Goal: Use online tool/utility: Utilize a website feature to perform a specific function

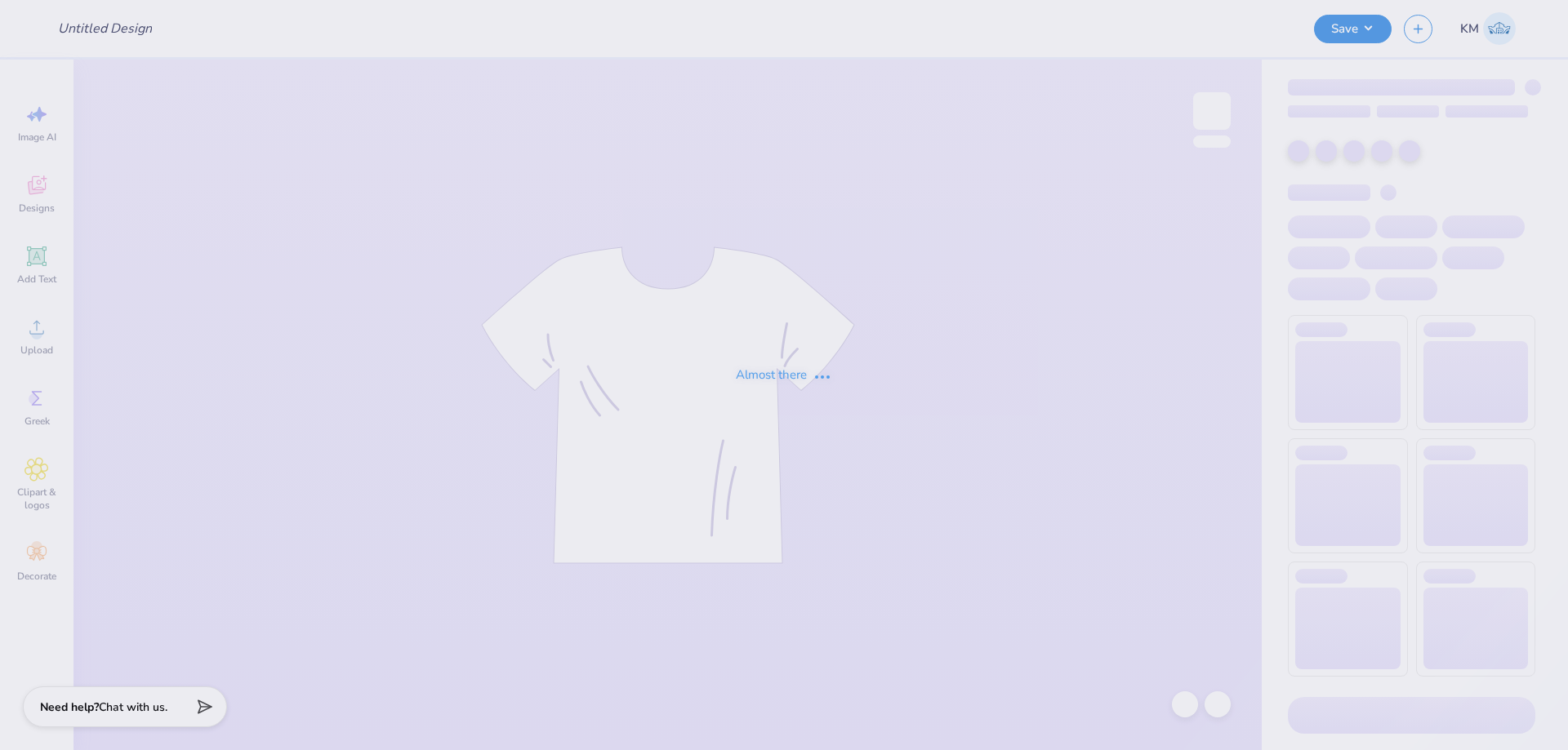
type input "[PERSON_NAME] : [GEOGRAPHIC_DATA][US_STATE]"
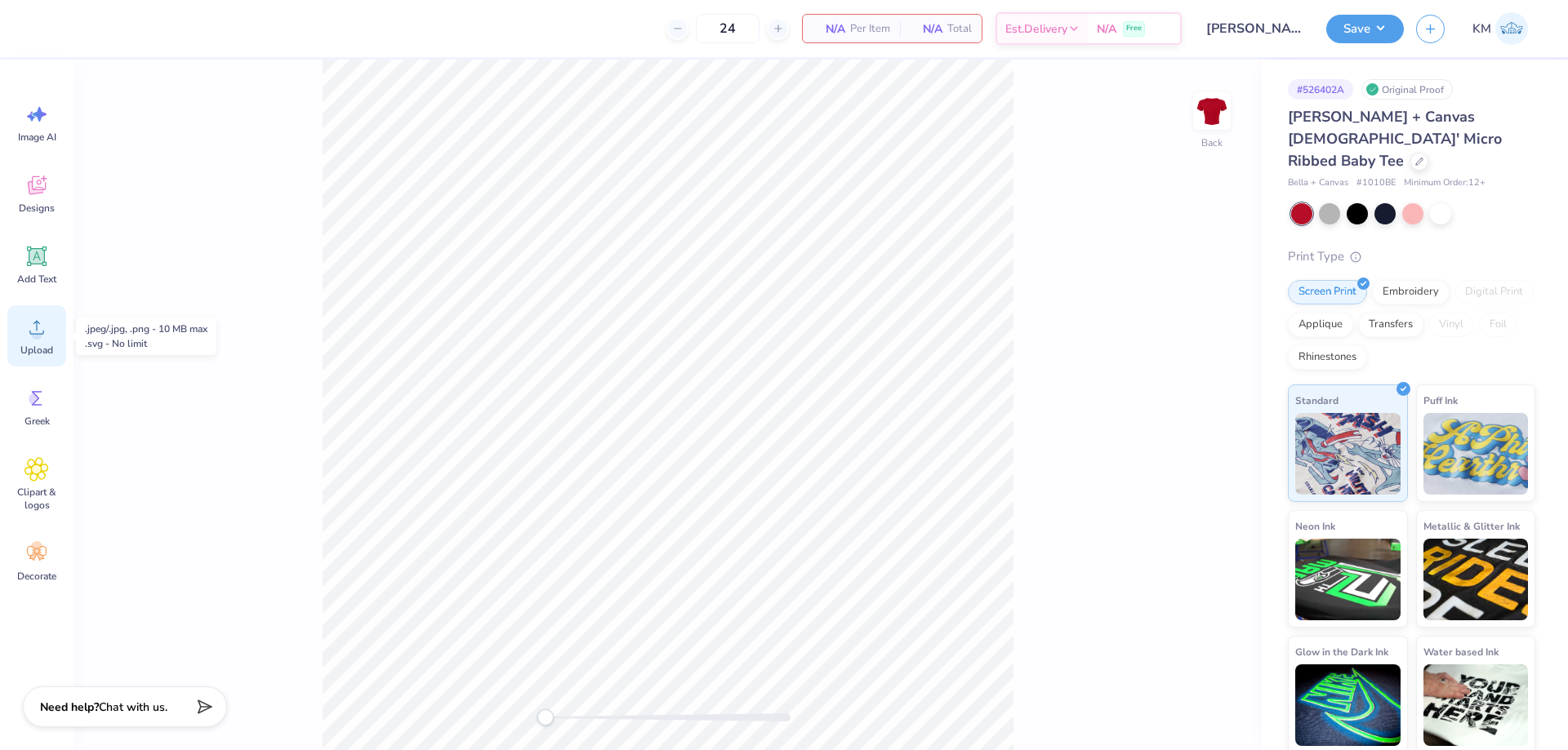
click at [51, 320] on div "Upload" at bounding box center [36, 336] width 58 height 61
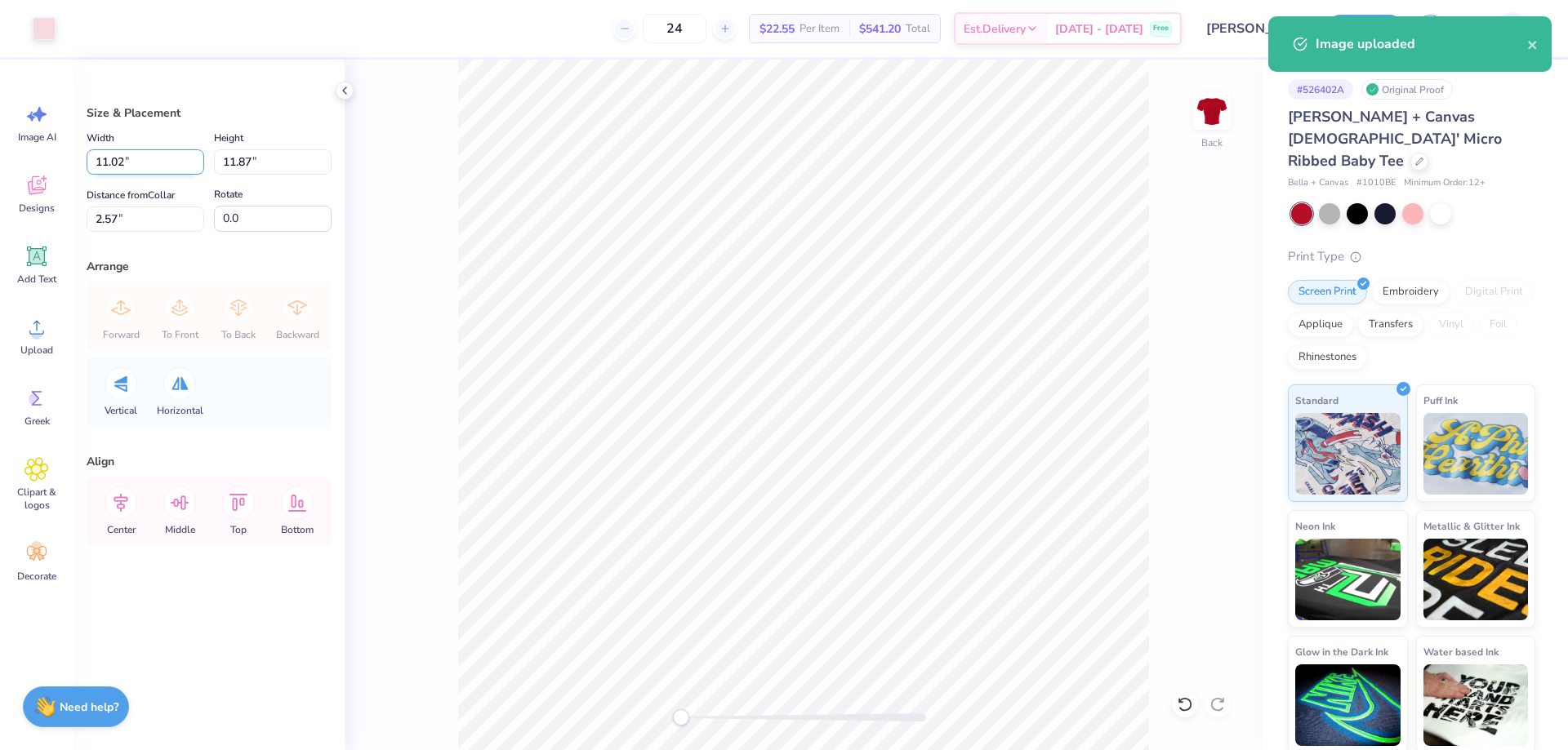
click at [137, 168] on input "11.02" at bounding box center [144, 162] width 118 height 25
type input "7.00"
type input "7.54"
type input "4.73"
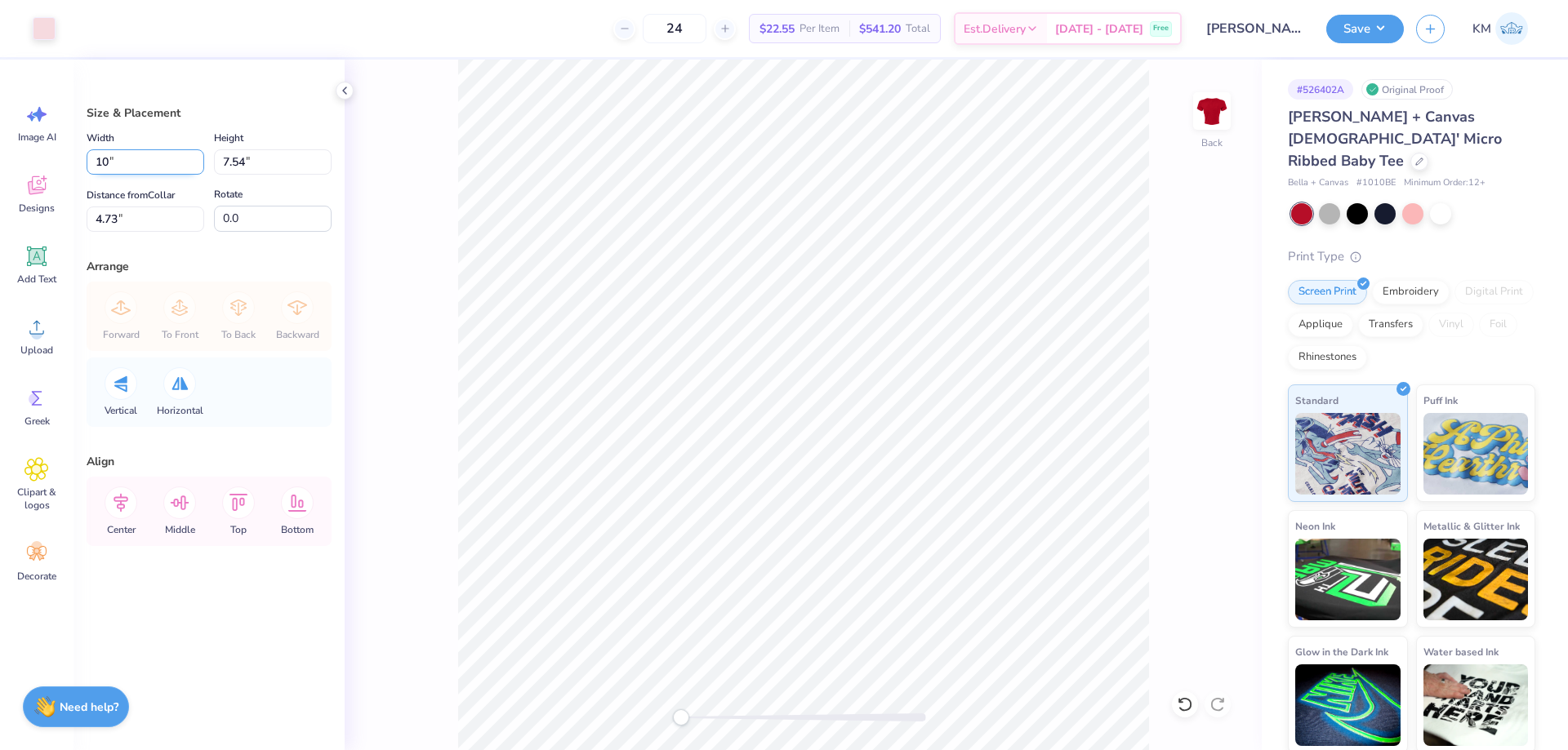
type input "10.00"
type input "10.77"
click at [130, 217] on input "3.12" at bounding box center [144, 219] width 118 height 25
type input "2"
click at [112, 225] on input "2" at bounding box center [144, 219] width 118 height 25
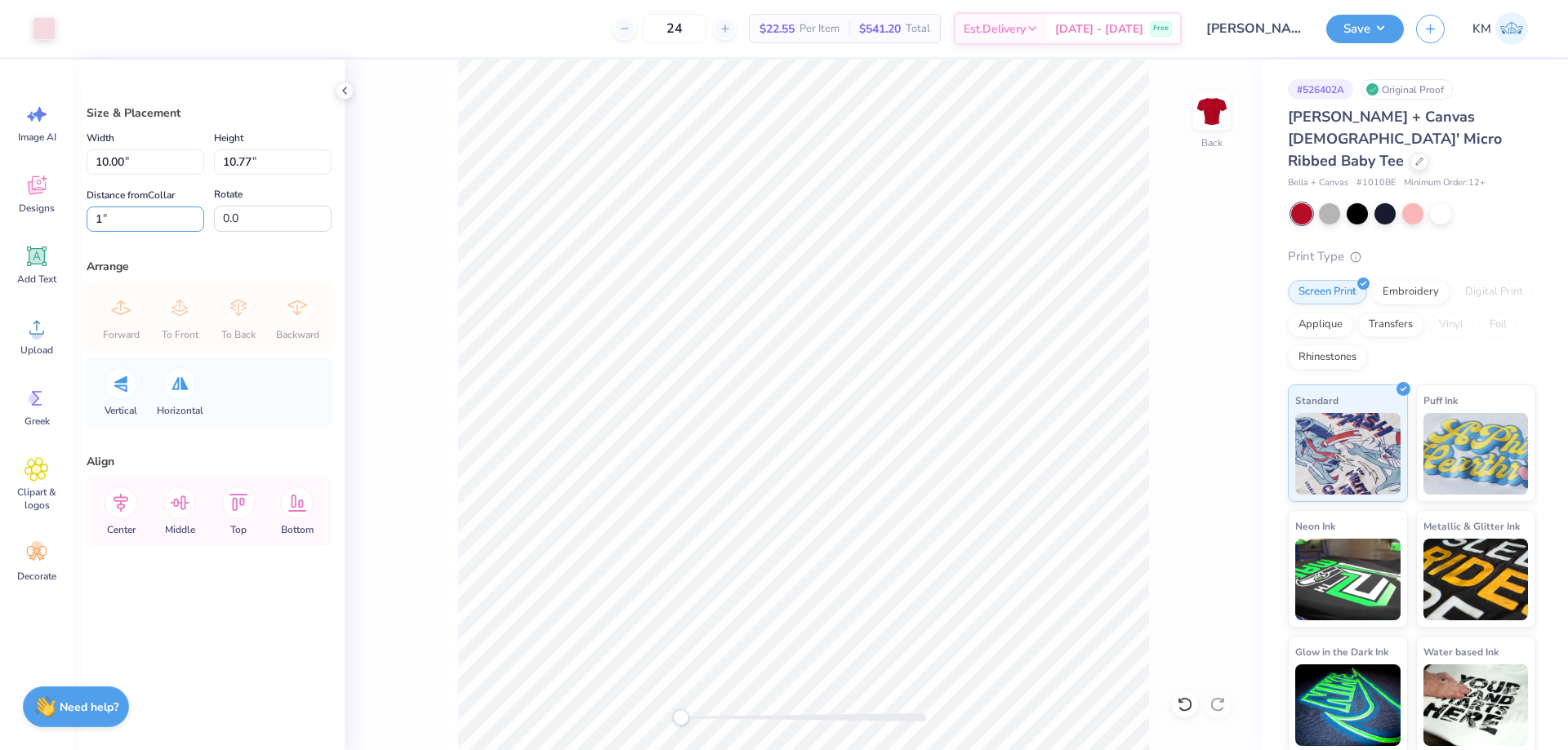
drag, startPoint x: 92, startPoint y: 218, endPoint x: 71, endPoint y: 221, distance: 21.2
click at [74, 221] on div "Size & Placement Width 10.00 10.00 " Height 10.77 10.77 " Distance from Collar …" at bounding box center [209, 405] width 271 height 691
type input "2"
click at [1363, 19] on button "Save" at bounding box center [1364, 27] width 77 height 29
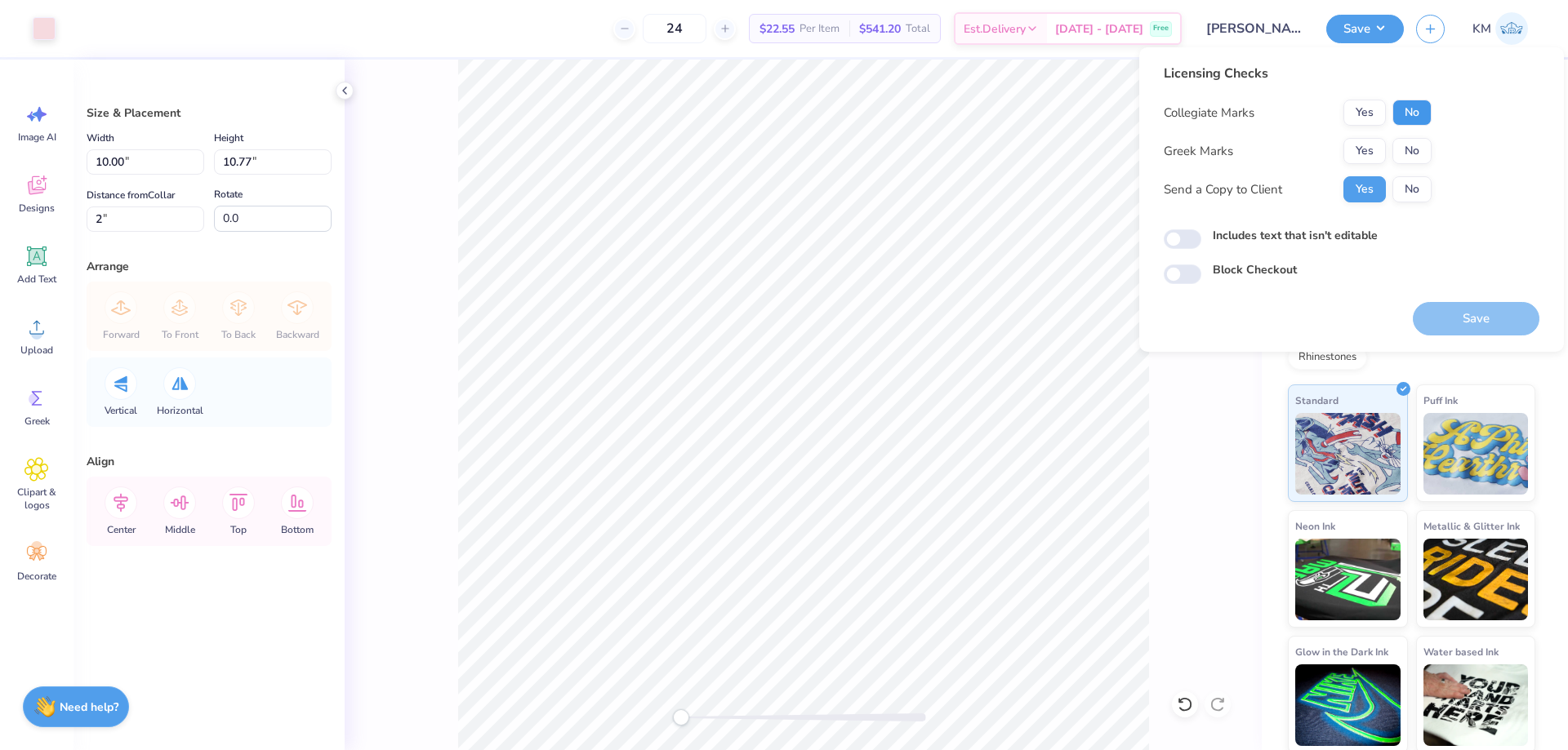
click at [1418, 114] on button "No" at bounding box center [1411, 112] width 39 height 26
click at [1362, 148] on button "Yes" at bounding box center [1364, 150] width 42 height 26
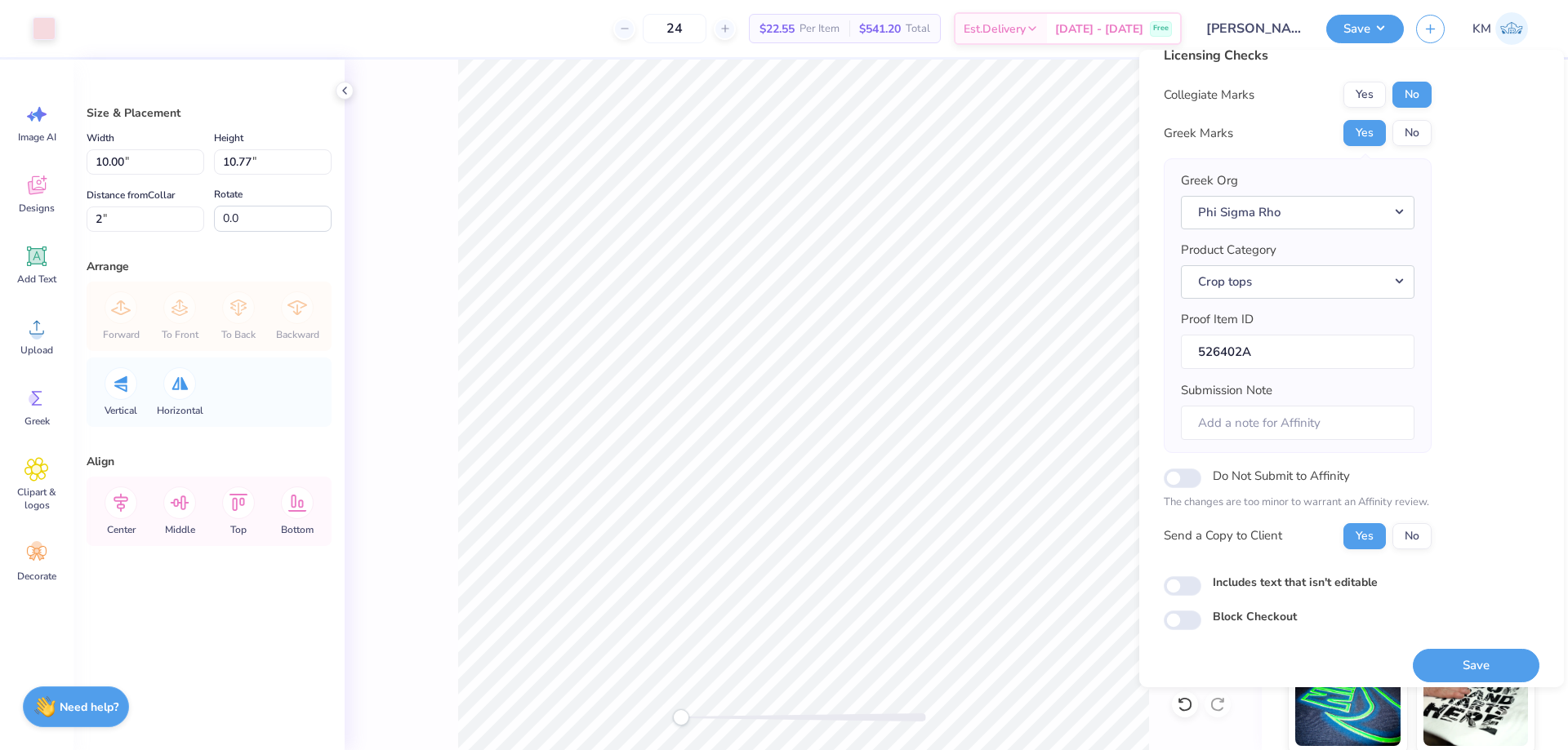
scroll to position [31, 0]
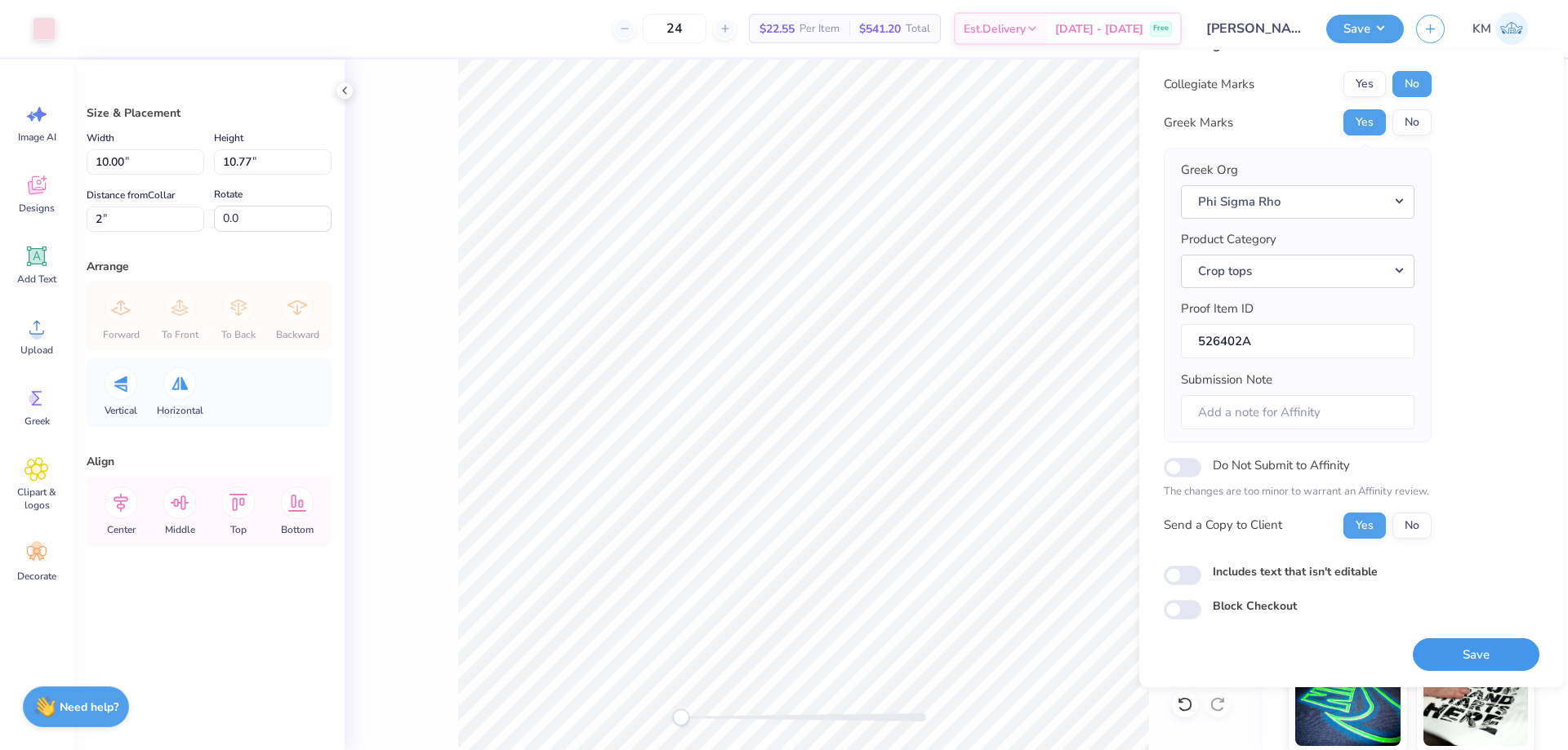
click at [1457, 656] on button "Save" at bounding box center [1475, 654] width 126 height 33
